Goal: Information Seeking & Learning: Learn about a topic

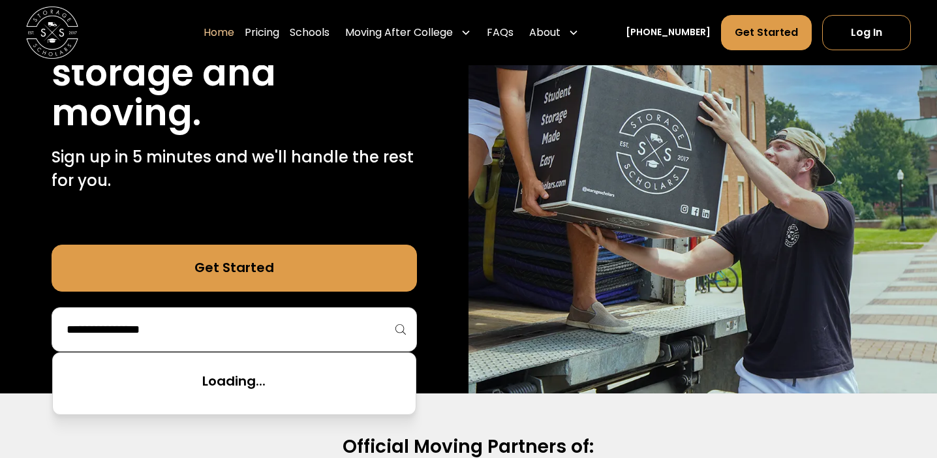
click at [235, 340] on input "search" at bounding box center [234, 330] width 338 height 22
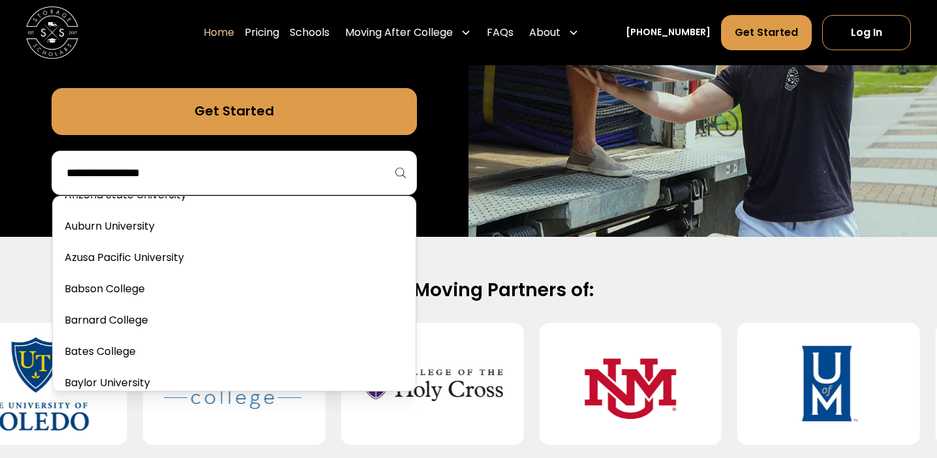
scroll to position [231, 0]
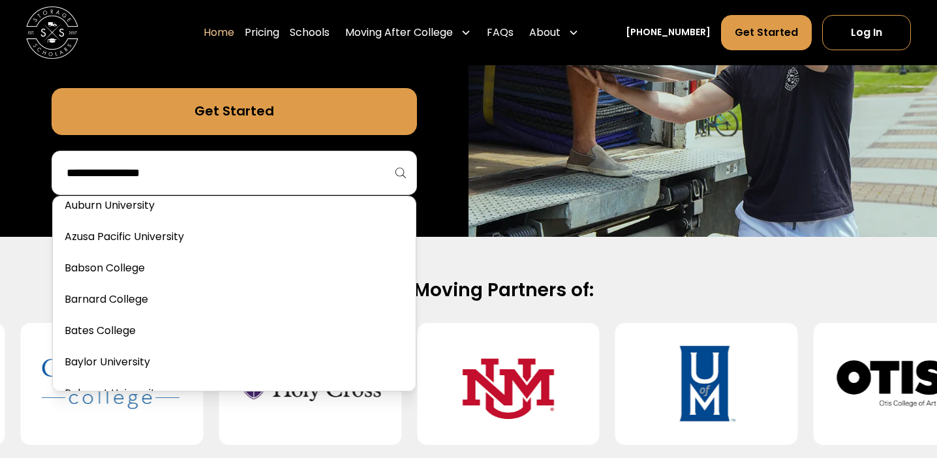
click at [464, 290] on h2 "Official Moving Partners of:" at bounding box center [468, 290] width 835 height 23
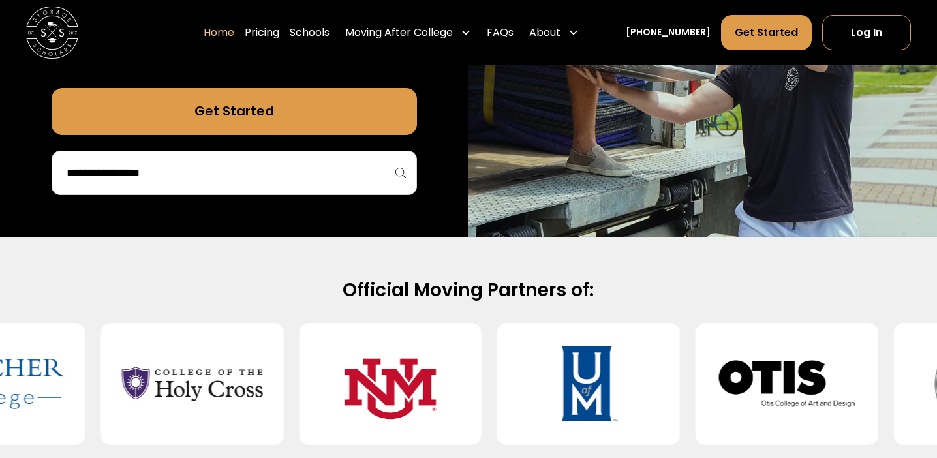
scroll to position [0, 0]
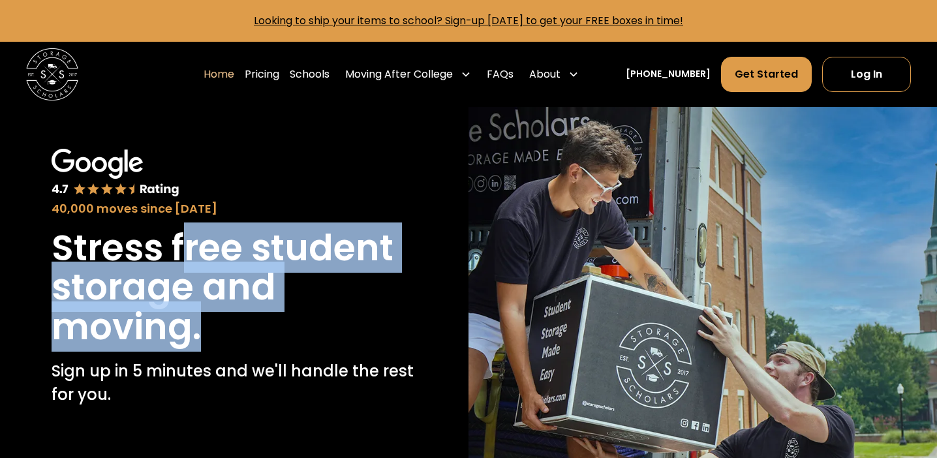
drag, startPoint x: 180, startPoint y: 250, endPoint x: 255, endPoint y: 328, distance: 108.5
click at [255, 328] on h1 "Stress free student storage and moving." at bounding box center [235, 287] width 366 height 118
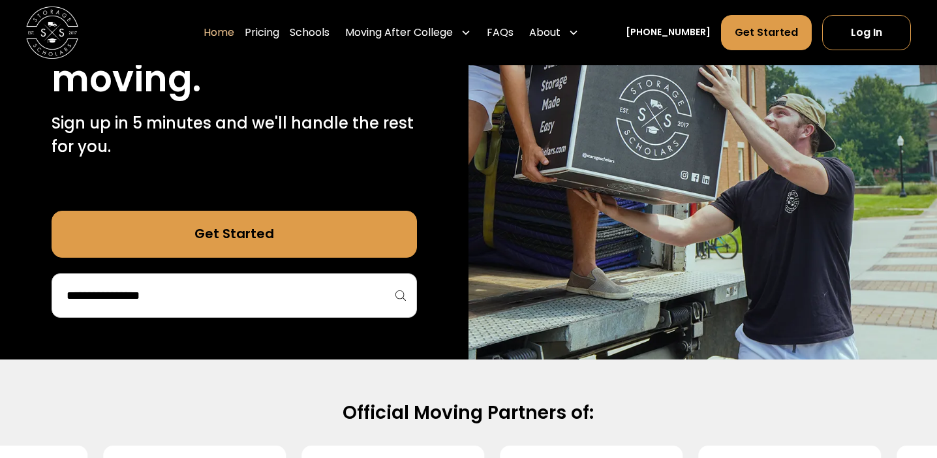
scroll to position [279, 0]
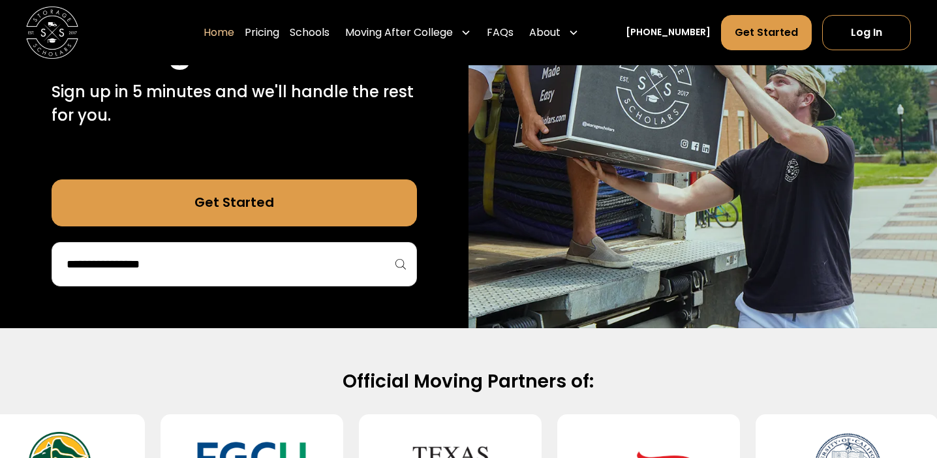
click at [324, 266] on input "search" at bounding box center [234, 264] width 338 height 22
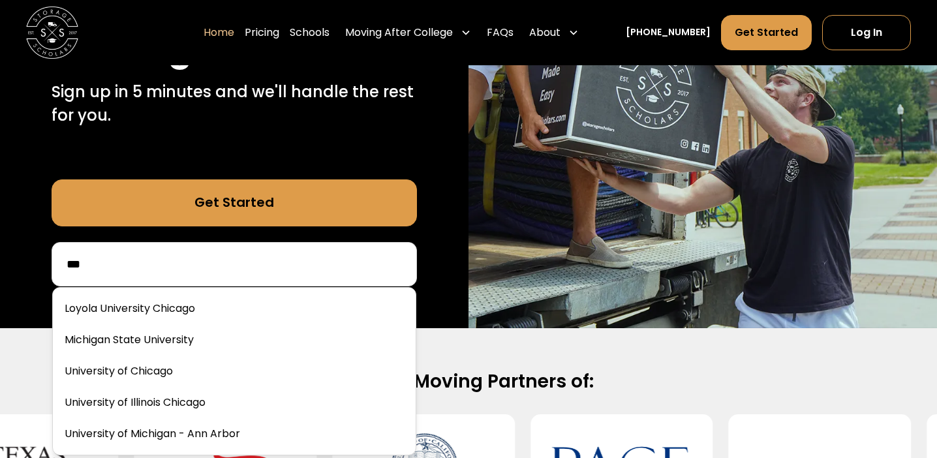
scroll to position [0, 0]
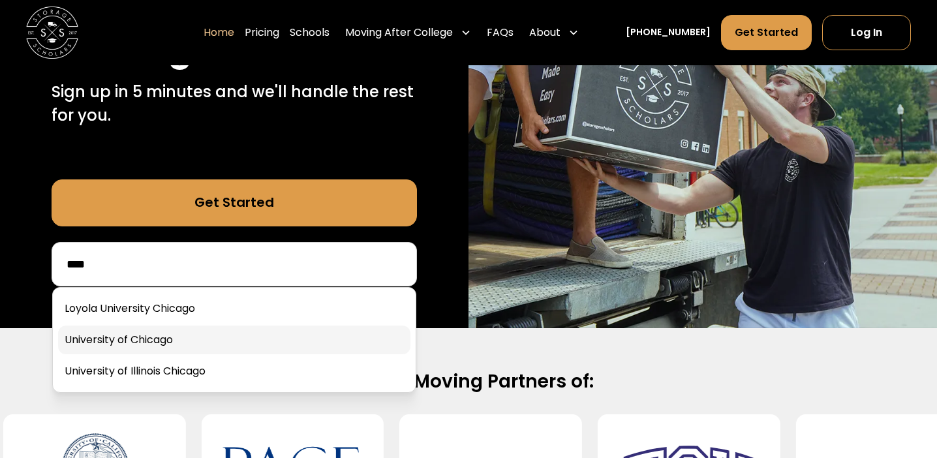
type input "****"
click at [354, 335] on link at bounding box center [234, 340] width 352 height 29
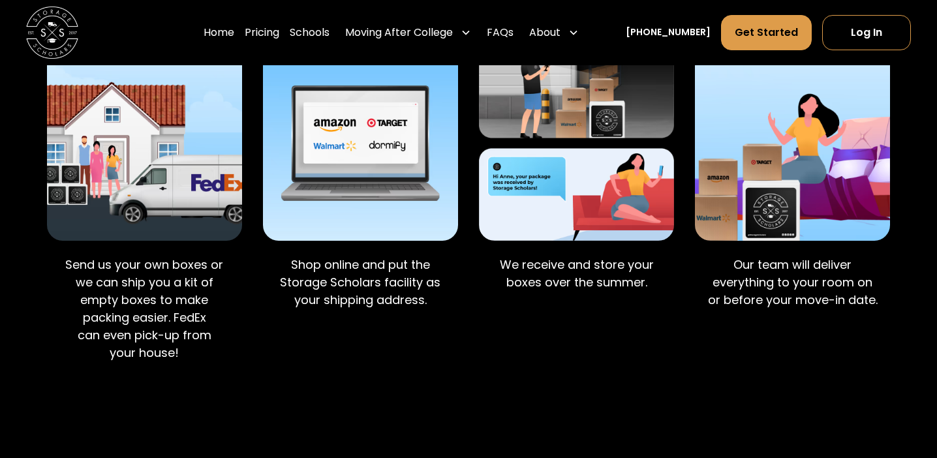
scroll to position [1008, 0]
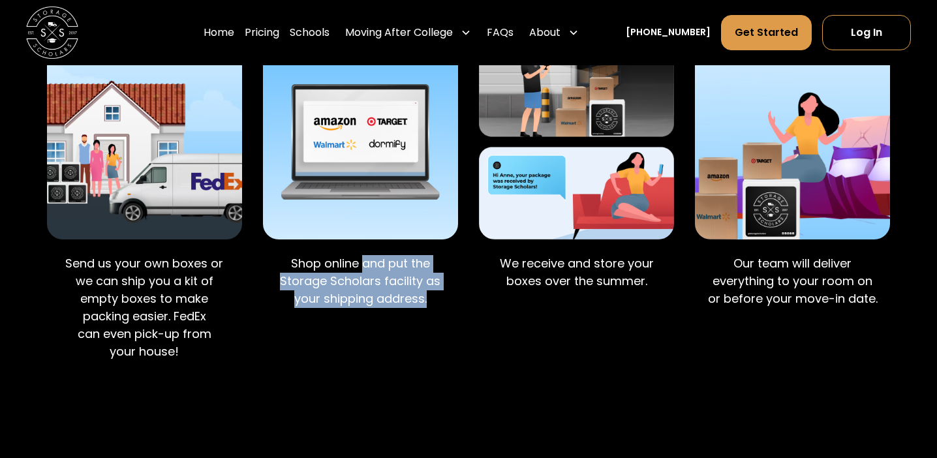
drag, startPoint x: 364, startPoint y: 268, endPoint x: 445, endPoint y: 311, distance: 92.3
click at [445, 311] on div "Shop online and put the Storage Scholars facility as your shipping address." at bounding box center [360, 285] width 195 height 80
drag, startPoint x: 362, startPoint y: 276, endPoint x: 429, endPoint y: 299, distance: 71.0
click at [429, 299] on p "Shop online and put the Storage Scholars facility as your shipping address." at bounding box center [360, 281] width 174 height 53
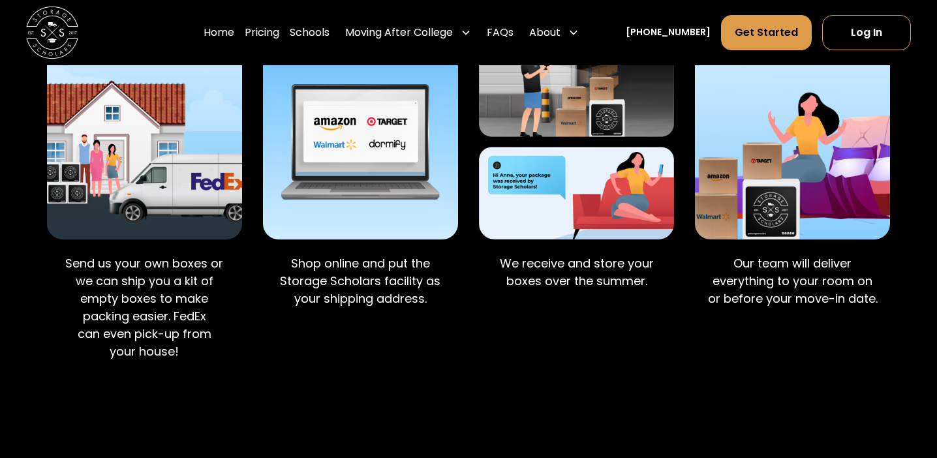
click at [459, 311] on div "Step 1 Ship Boxes from Home Send us your own boxes or we can ship you a kit of …" at bounding box center [468, 169] width 843 height 417
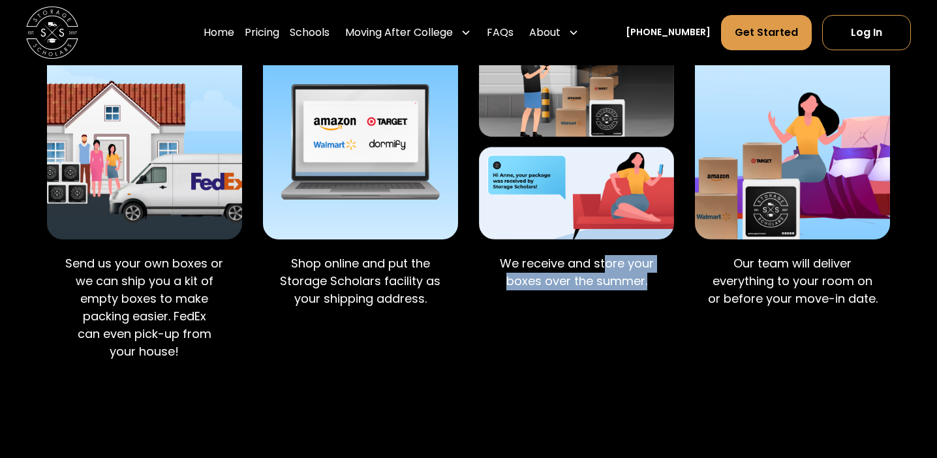
drag, startPoint x: 604, startPoint y: 271, endPoint x: 621, endPoint y: 308, distance: 41.2
click at [621, 308] on div "Step 3 We Receive & Store We receive and store your boxes over the summer." at bounding box center [576, 169] width 195 height 417
click at [621, 309] on div "Step 3 We Receive & Store We receive and store your boxes over the summer." at bounding box center [576, 169] width 195 height 417
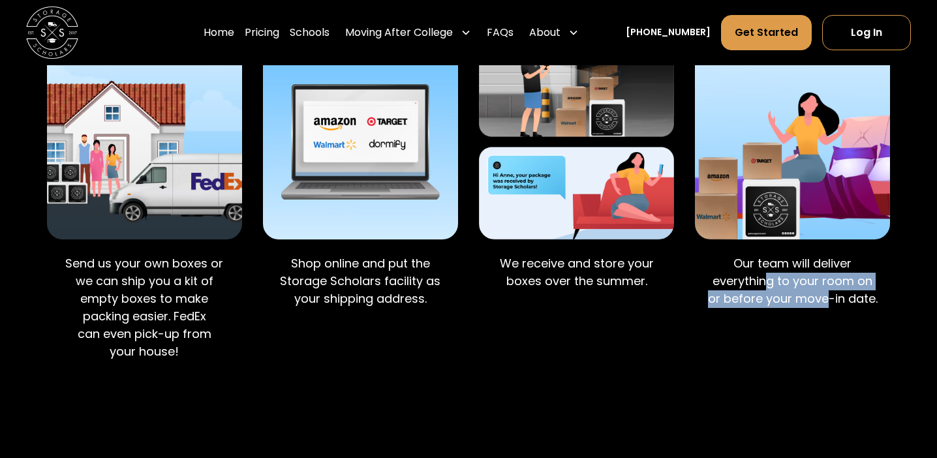
drag, startPoint x: 758, startPoint y: 276, endPoint x: 822, endPoint y: 308, distance: 70.9
click at [822, 308] on p "Our team will deliver everything to your room on or before your move-in date." at bounding box center [793, 281] width 174 height 53
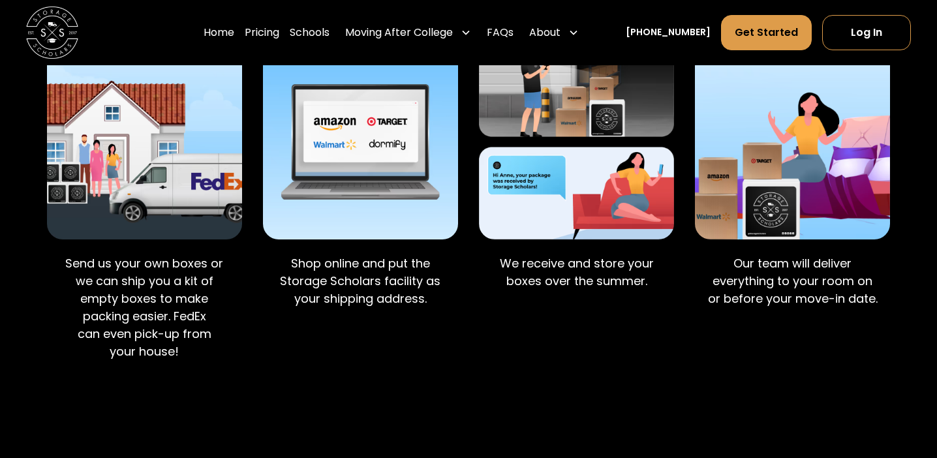
click at [824, 311] on div "Our team will deliver everything to your room on or before your move-in date." at bounding box center [792, 285] width 195 height 80
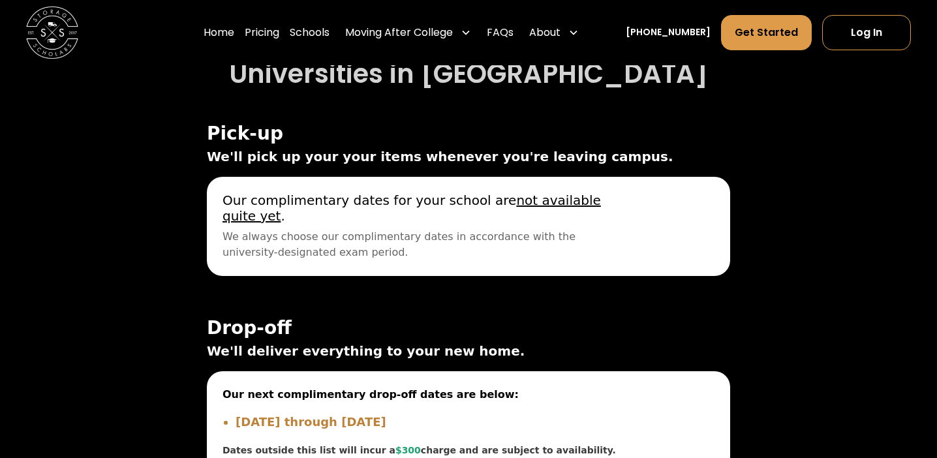
scroll to position [4333, 0]
